Goal: Task Accomplishment & Management: Use online tool/utility

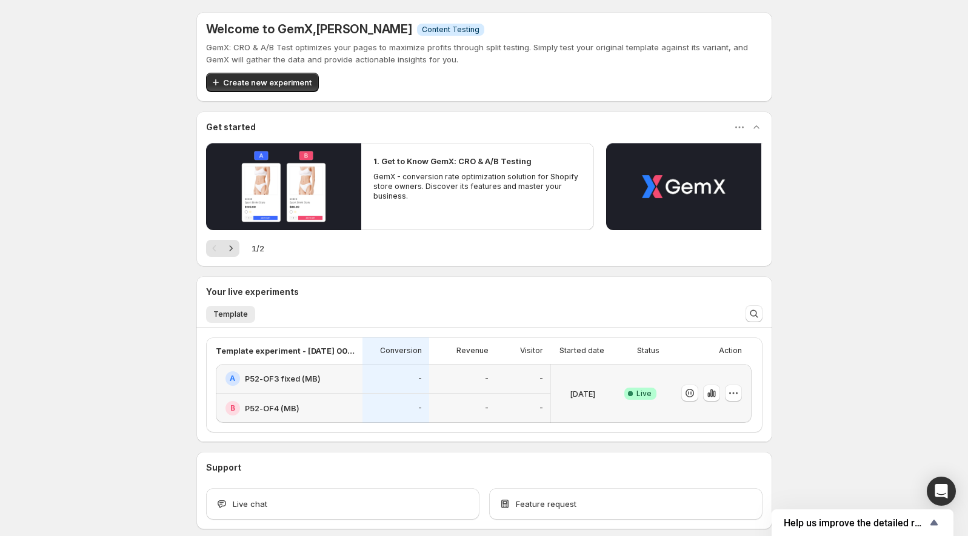
scroll to position [58, 0]
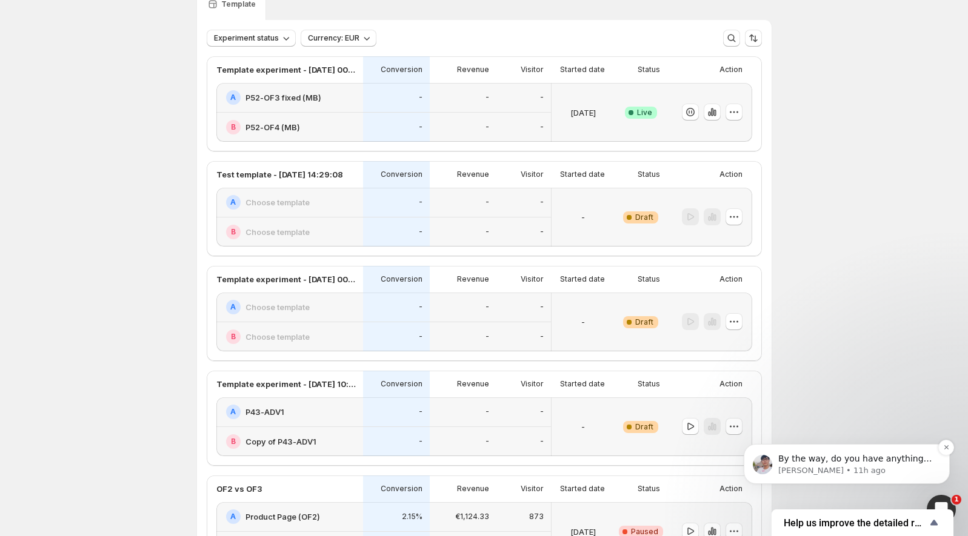
click at [861, 453] on div "By the way, do you have anything else I can help you with?" at bounding box center [856, 460] width 160 height 16
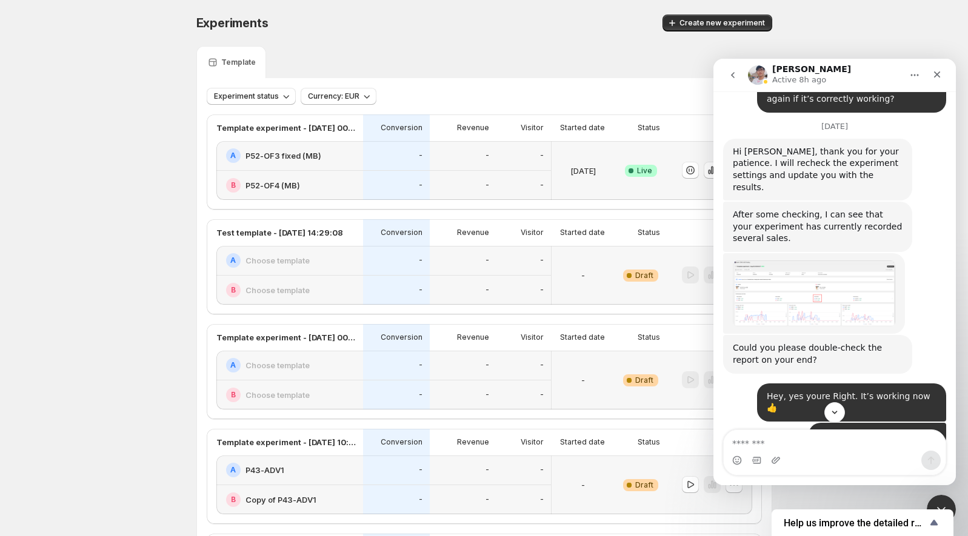
scroll to position [4477, 0]
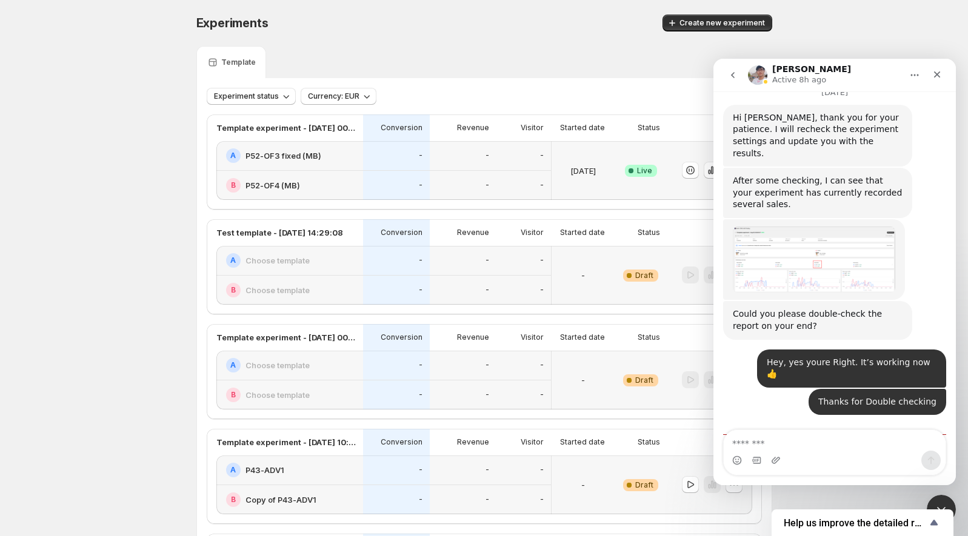
click at [713, 175] on iframe at bounding box center [834, 272] width 242 height 427
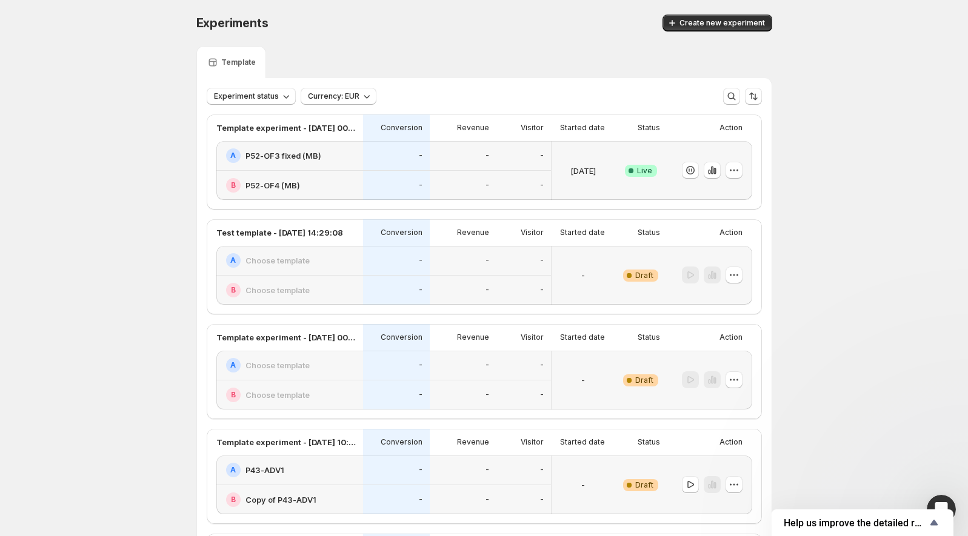
scroll to position [0, 0]
click at [713, 175] on icon "button" at bounding box center [712, 170] width 12 height 12
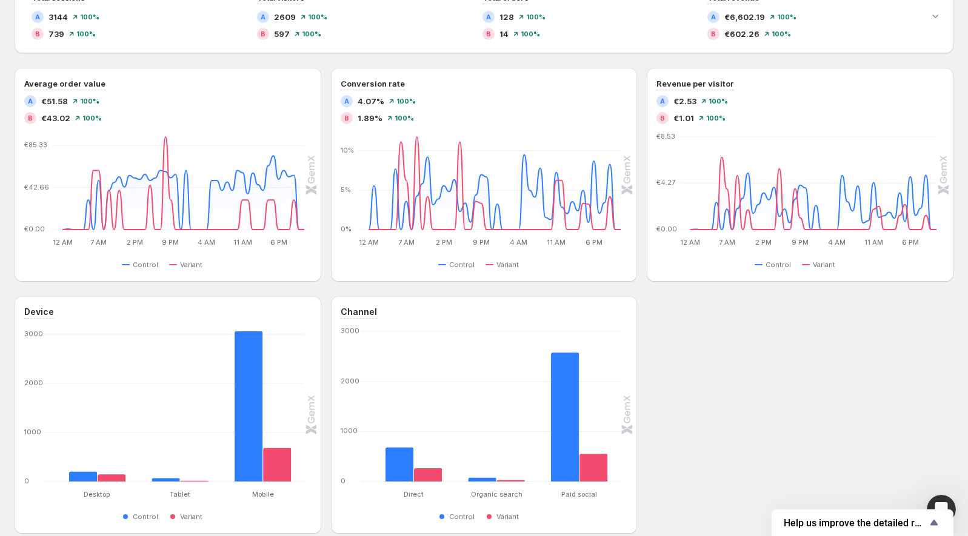
scroll to position [381, 0]
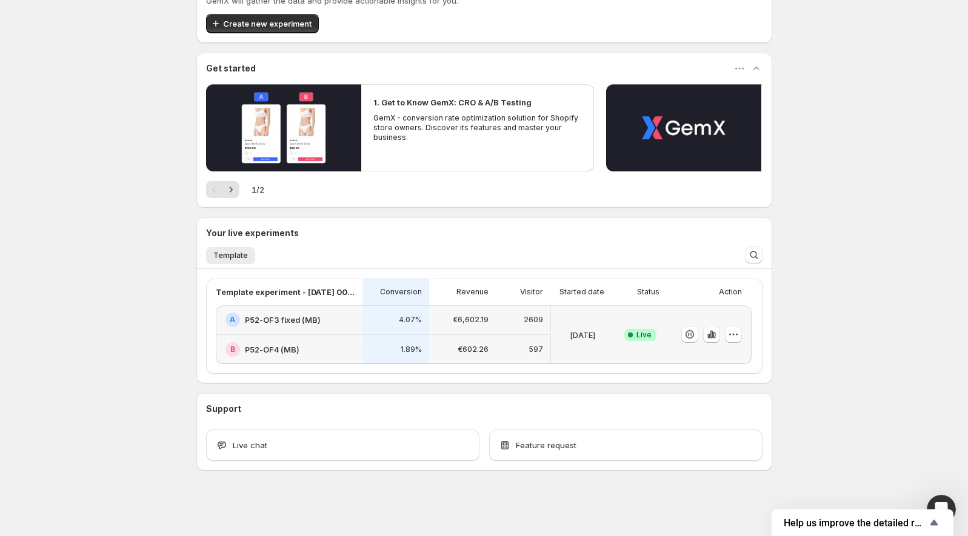
scroll to position [58, 0]
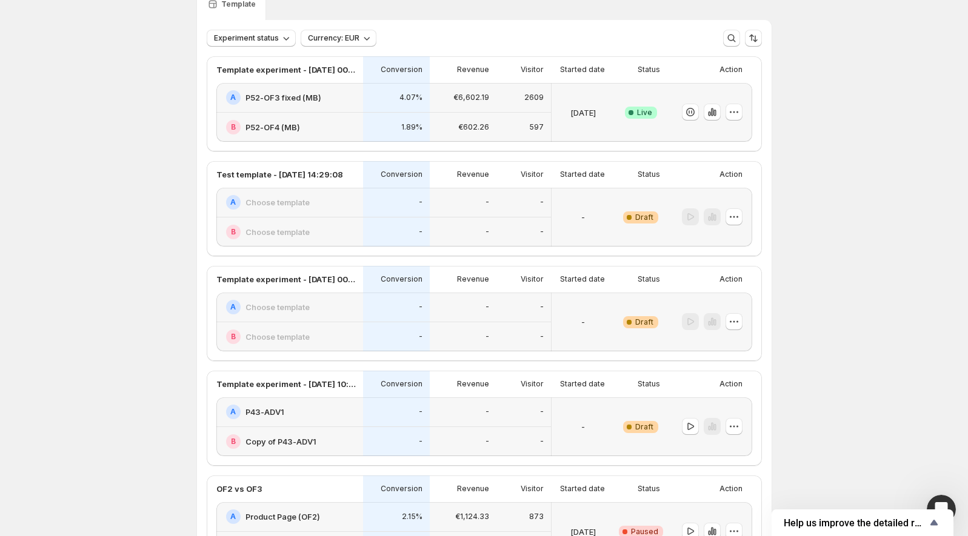
scroll to position [381, 0]
